Goal: Task Accomplishment & Management: Manage account settings

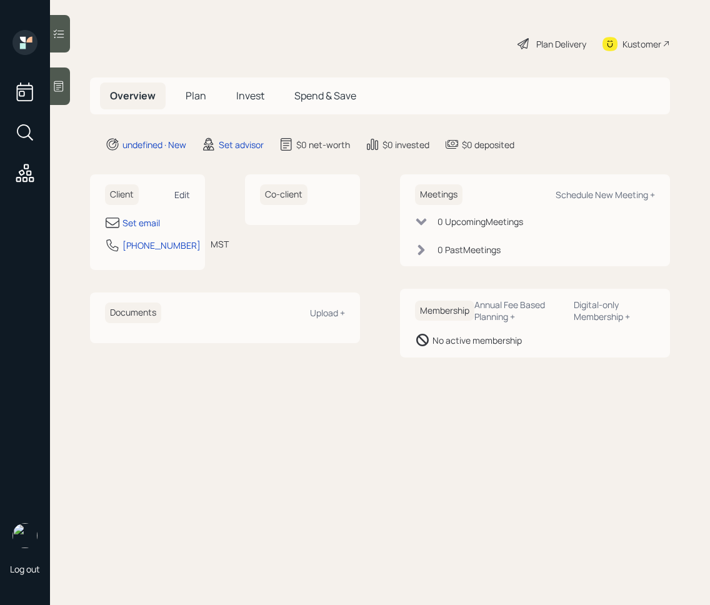
click at [188, 198] on div "Edit" at bounding box center [182, 195] width 16 height 12
select select "America/[GEOGRAPHIC_DATA]"
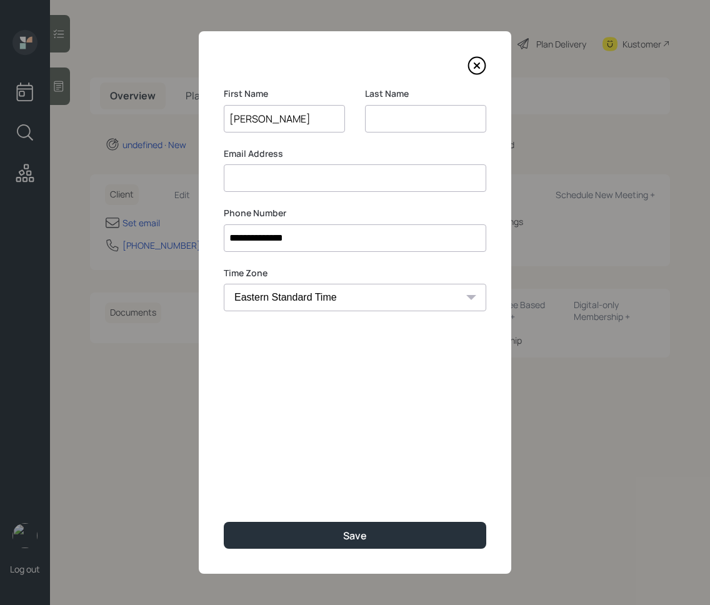
click at [284, 119] on input "[PERSON_NAME]" at bounding box center [284, 119] width 121 height 28
type input "[PERSON_NAME]"
click at [438, 123] on input at bounding box center [425, 119] width 121 height 28
paste input "Shine"
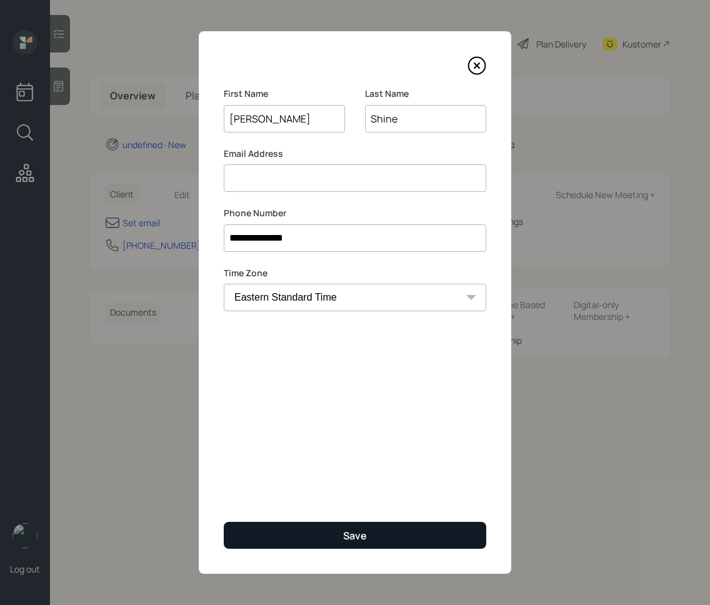
type input "Shine"
click at [394, 533] on button "Save" at bounding box center [355, 535] width 263 height 27
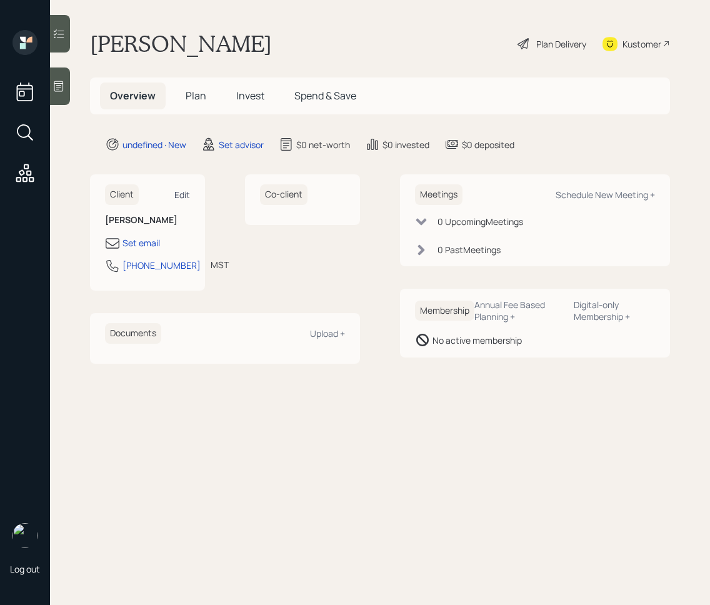
click at [188, 191] on div "Edit" at bounding box center [182, 195] width 16 height 12
select select "America/[GEOGRAPHIC_DATA]"
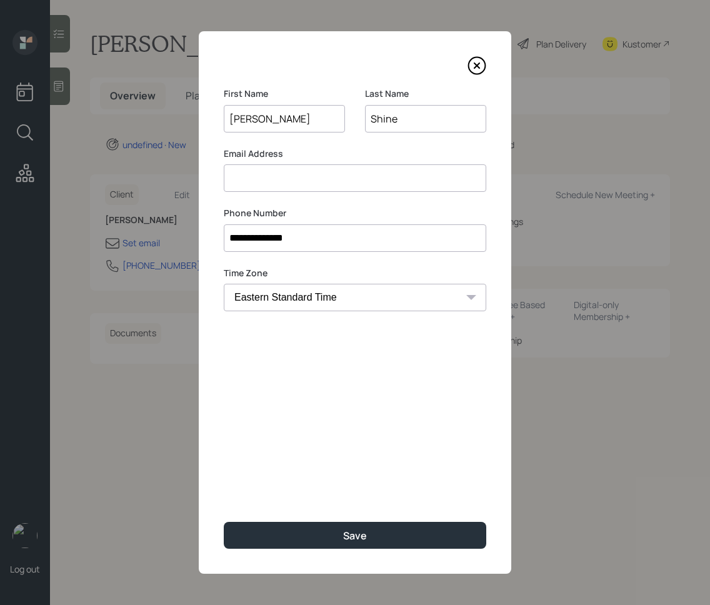
click at [318, 184] on input at bounding box center [355, 178] width 263 height 28
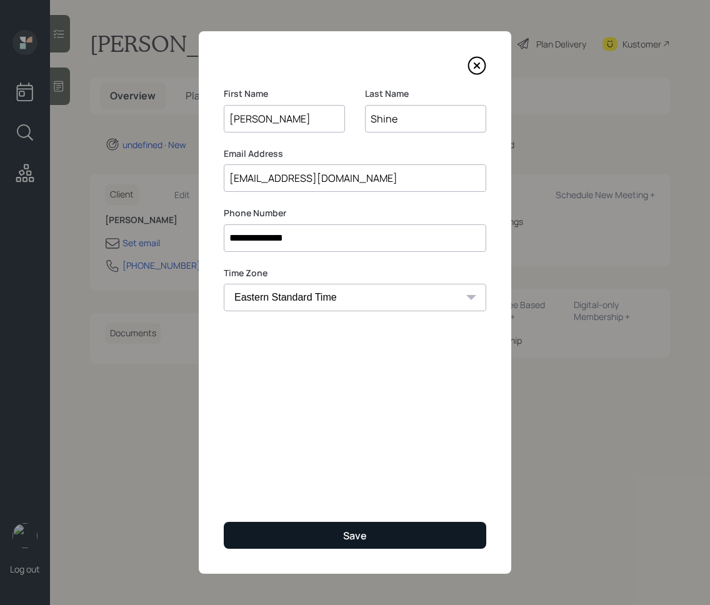
type input "[EMAIL_ADDRESS][DOMAIN_NAME]"
click at [356, 531] on div "Save" at bounding box center [355, 536] width 24 height 14
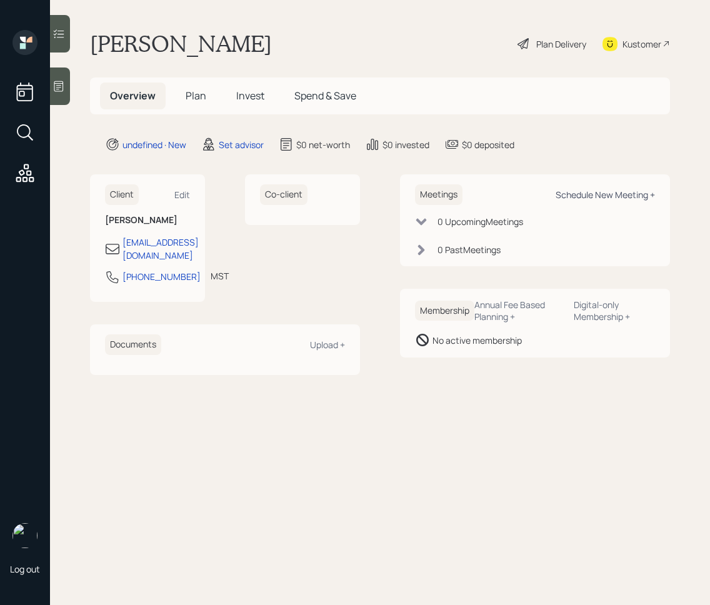
click at [608, 200] on div "Schedule New Meeting +" at bounding box center [605, 195] width 99 height 12
select select "round-[PERSON_NAME]"
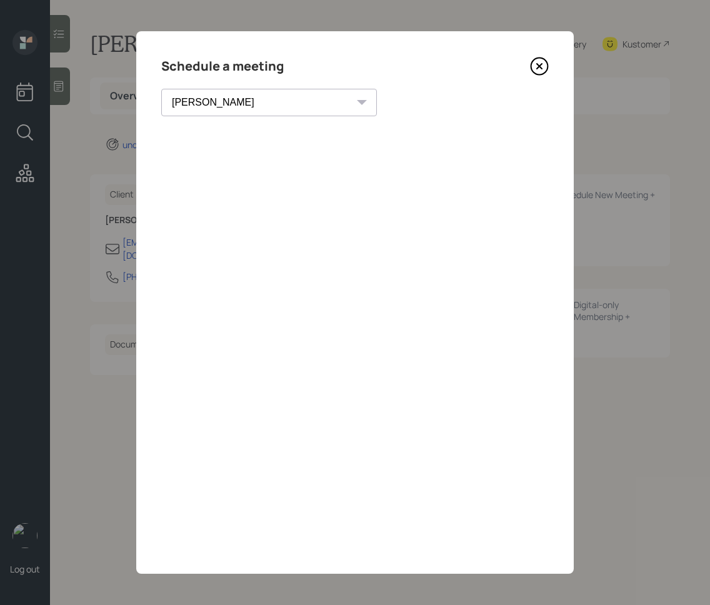
click at [531, 69] on icon at bounding box center [539, 66] width 17 height 17
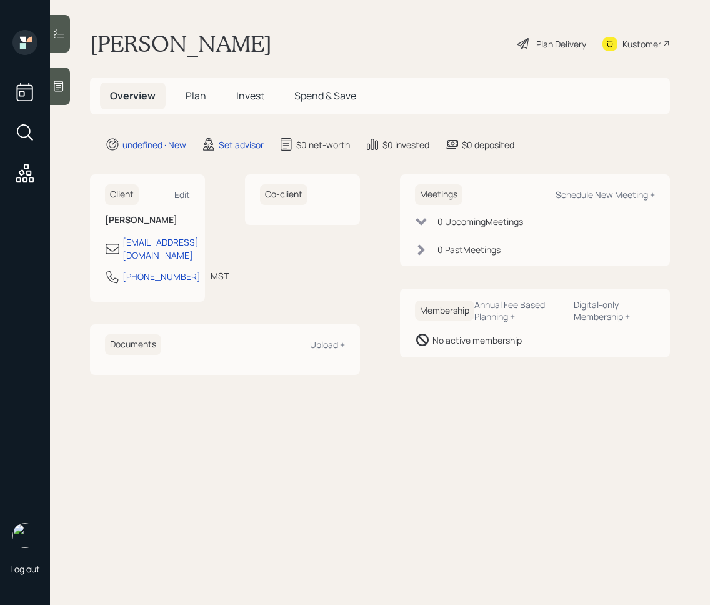
click at [66, 90] on div at bounding box center [60, 87] width 20 height 38
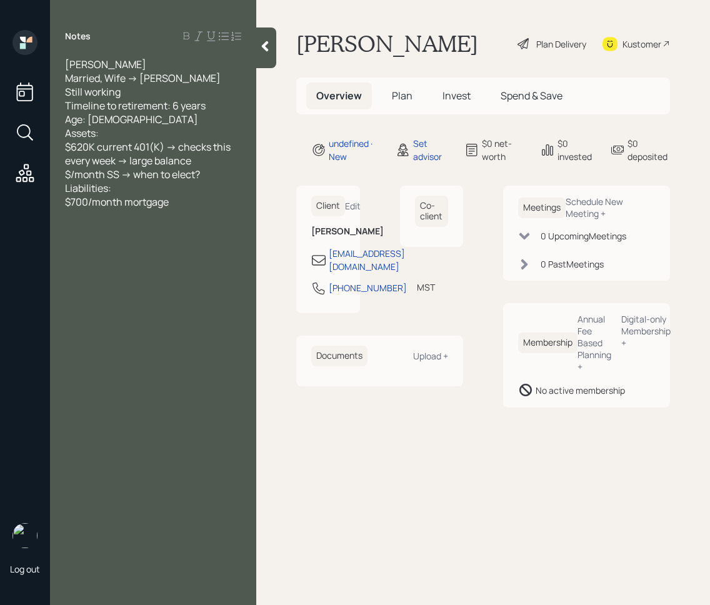
click at [254, 41] on div "Notes" at bounding box center [153, 36] width 206 height 13
click at [271, 50] on icon at bounding box center [265, 46] width 13 height 13
